Goal: Transaction & Acquisition: Purchase product/service

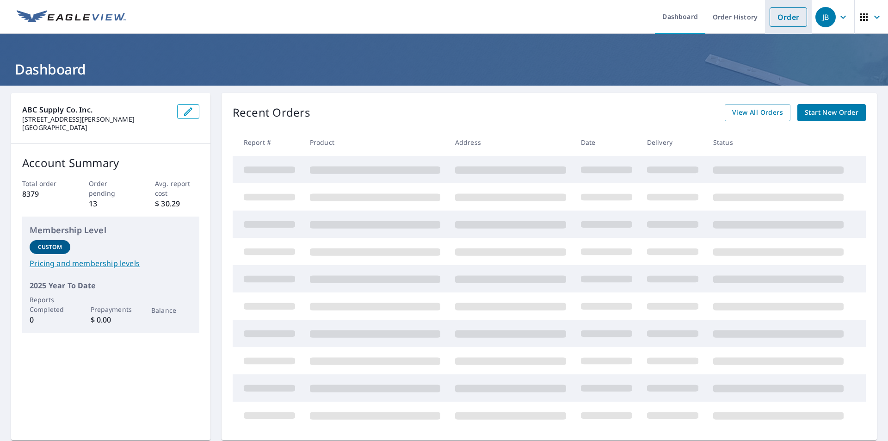
click at [772, 13] on link "Order" at bounding box center [787, 16] width 37 height 19
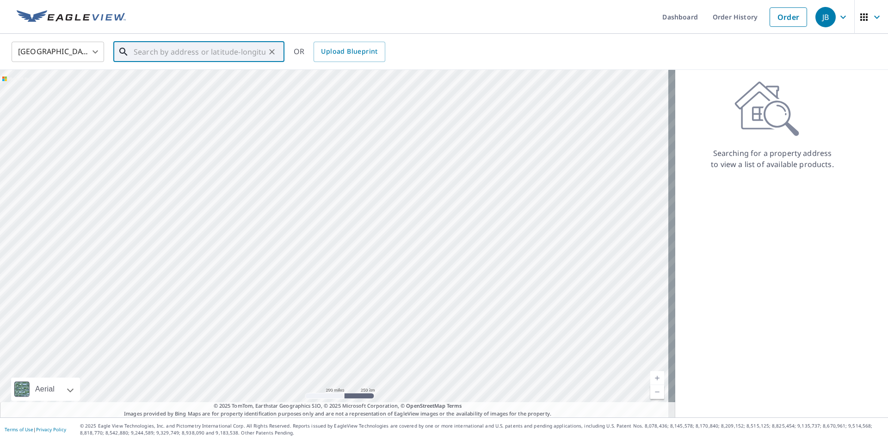
paste input "239 N [PERSON_NAME],"
click at [184, 87] on p "[GEOGRAPHIC_DATA], MI 49031" at bounding box center [204, 88] width 145 height 9
type input "[STREET_ADDRESS][PERSON_NAME]"
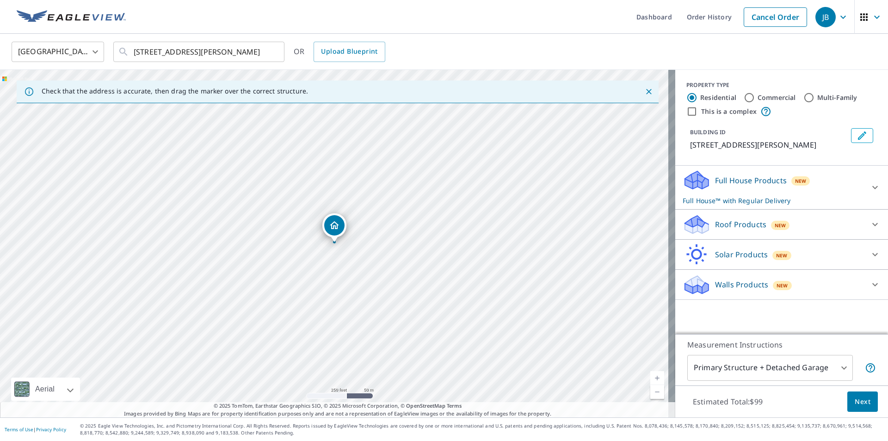
click at [703, 223] on icon at bounding box center [697, 225] width 28 height 22
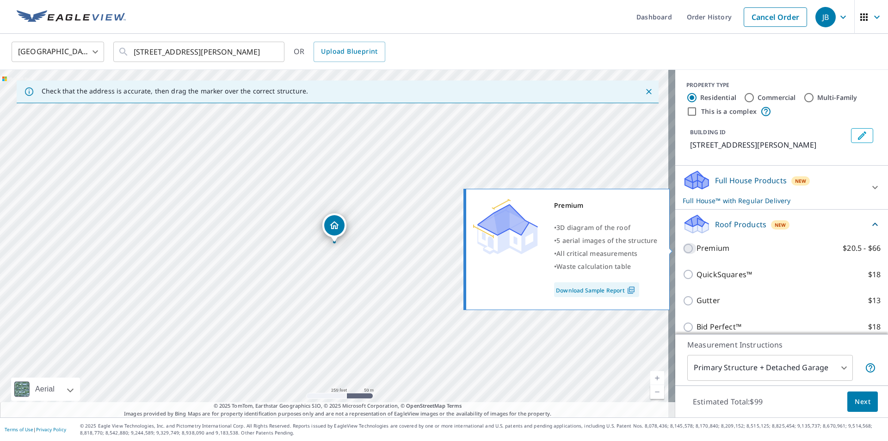
click at [684, 249] on input "Premium $20.5 - $66" at bounding box center [690, 248] width 14 height 11
checkbox input "true"
checkbox input "false"
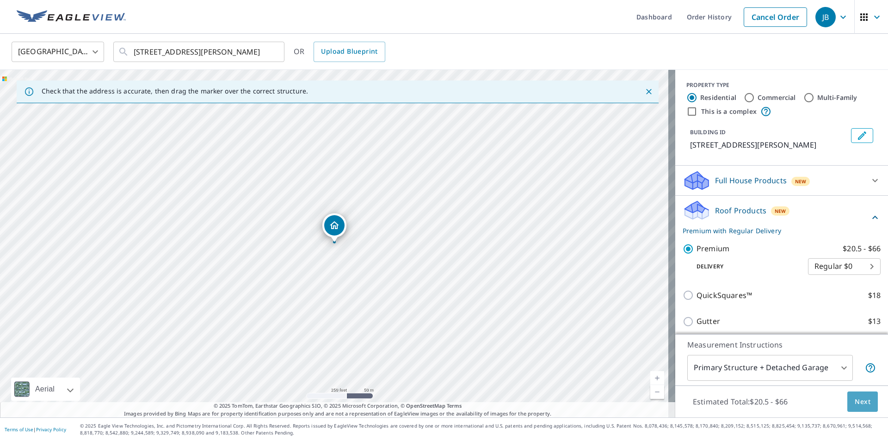
click at [863, 403] on button "Next" at bounding box center [862, 401] width 31 height 21
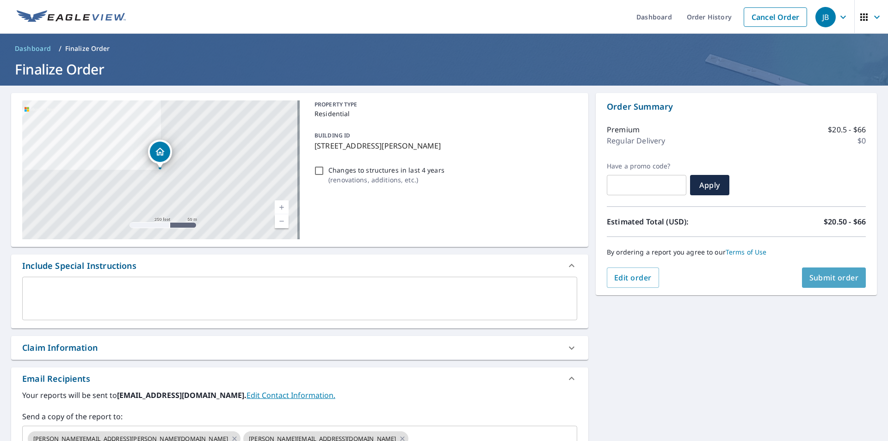
click at [821, 273] on span "Submit order" at bounding box center [833, 277] width 49 height 10
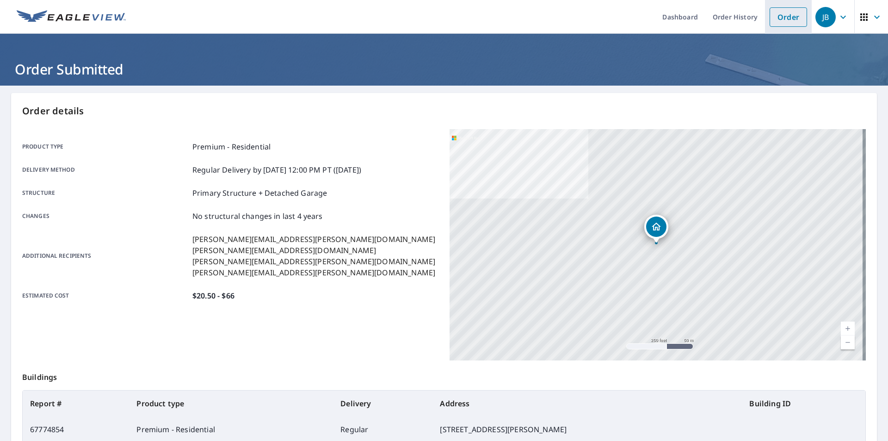
click at [788, 21] on link "Order" at bounding box center [787, 16] width 37 height 19
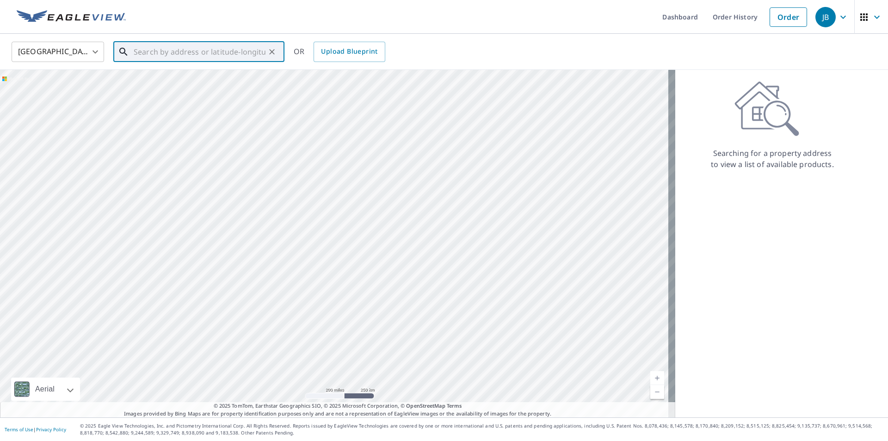
paste input "[STREET_ADDRESS]"
click at [188, 92] on p "[GEOGRAPHIC_DATA], MI 49031" at bounding box center [204, 88] width 145 height 9
type input "[STREET_ADDRESS]"
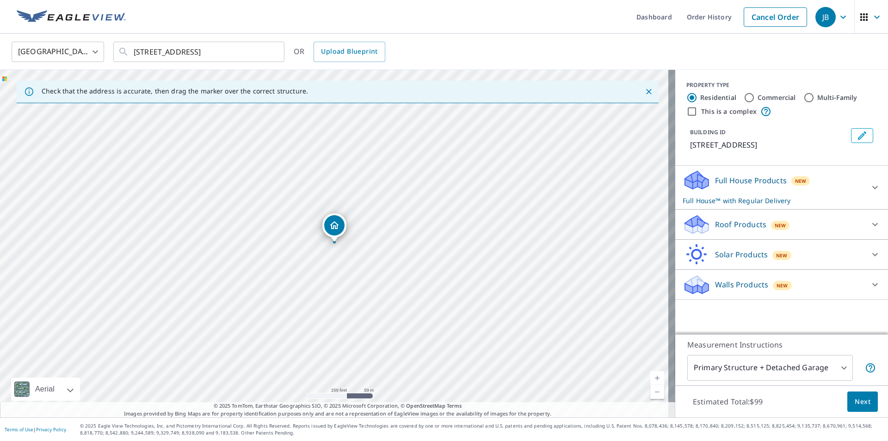
click at [693, 225] on icon at bounding box center [697, 221] width 24 height 12
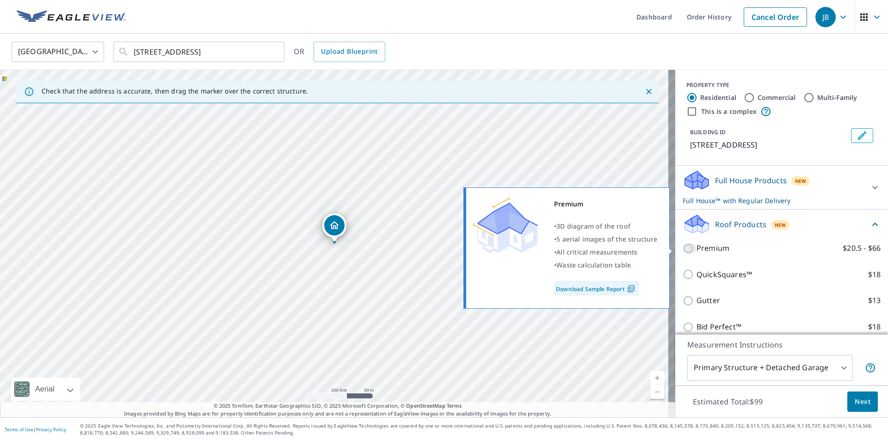
click at [685, 248] on input "Premium $20.5 - $66" at bounding box center [690, 248] width 14 height 11
checkbox input "true"
checkbox input "false"
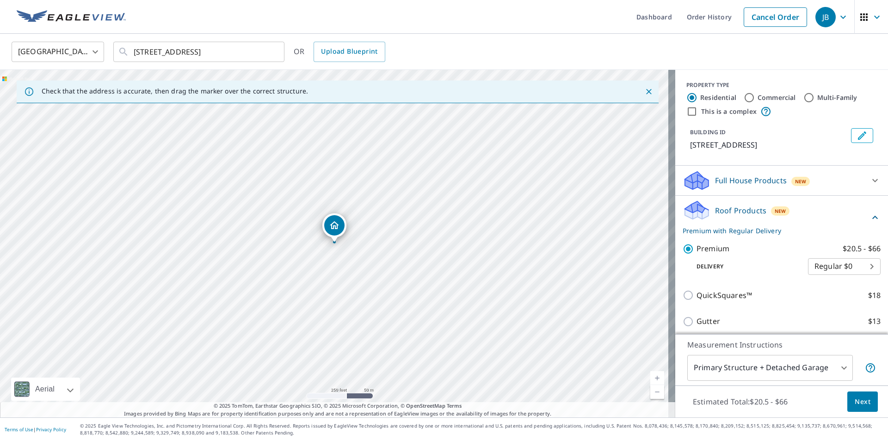
click at [858, 406] on span "Next" at bounding box center [863, 402] width 16 height 12
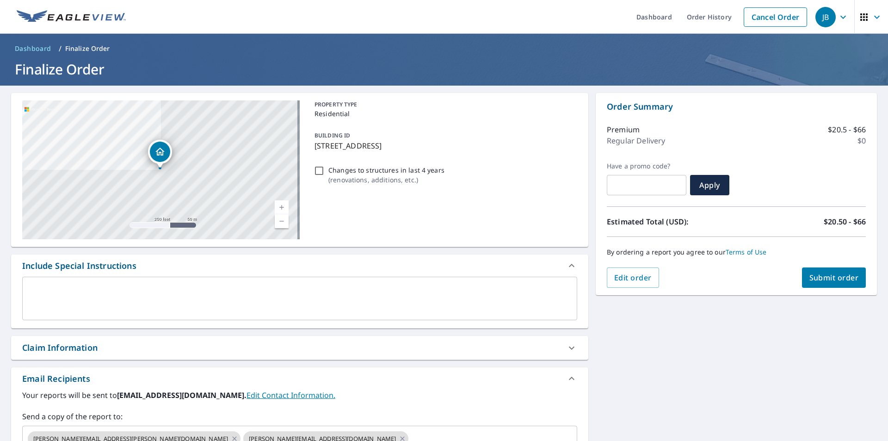
click at [819, 277] on span "Submit order" at bounding box center [833, 277] width 49 height 10
